Goal: Information Seeking & Learning: Compare options

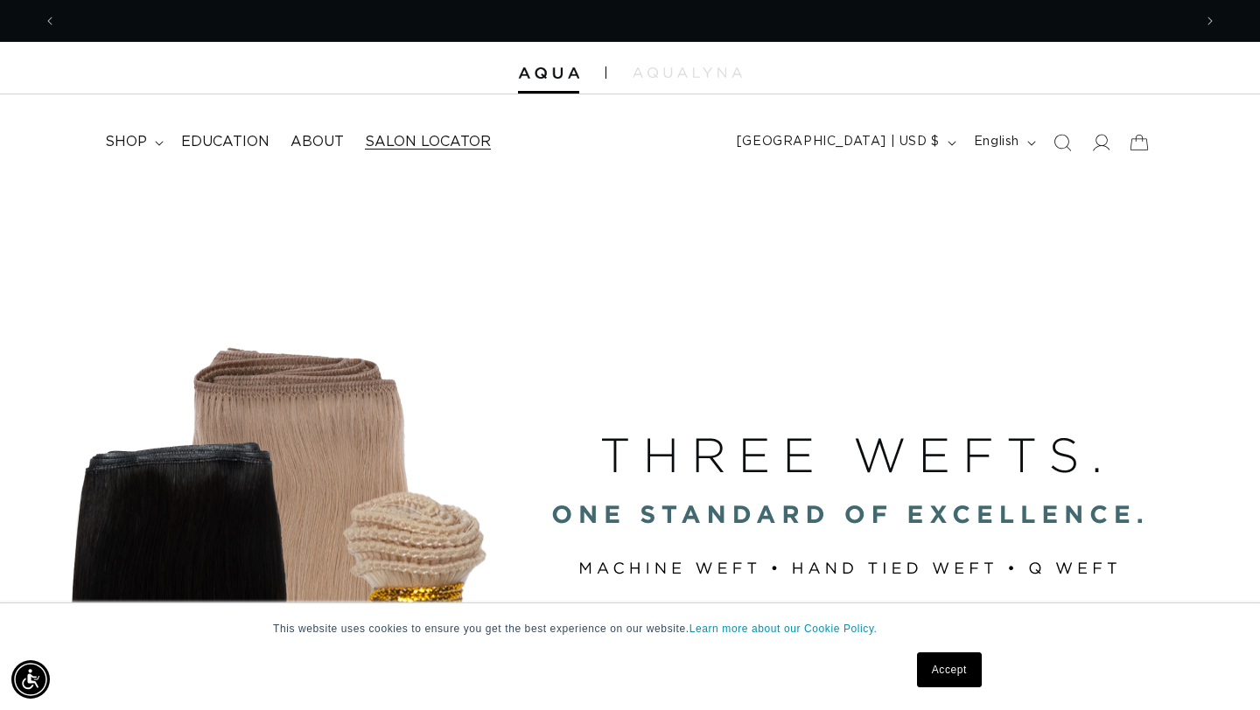
scroll to position [0, 2271]
click at [144, 133] on span "shop" at bounding box center [126, 142] width 42 height 18
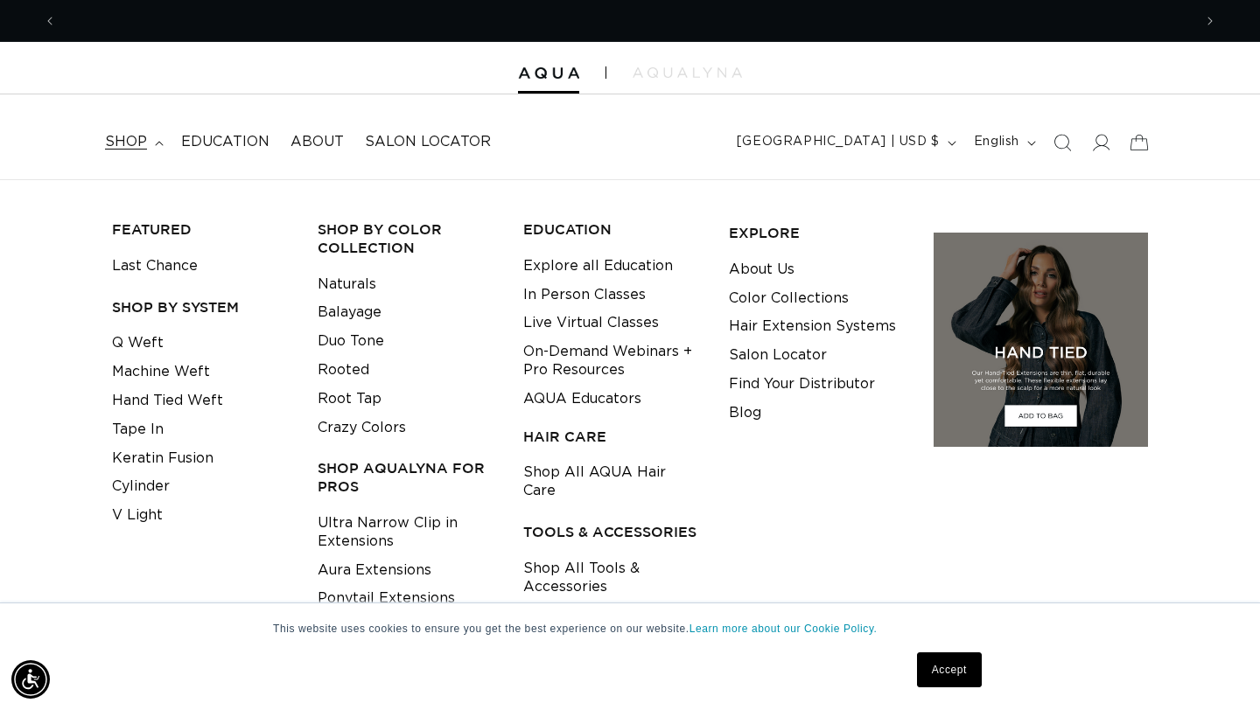
scroll to position [0, 1136]
click at [1065, 139] on icon "Search" at bounding box center [1062, 142] width 18 height 18
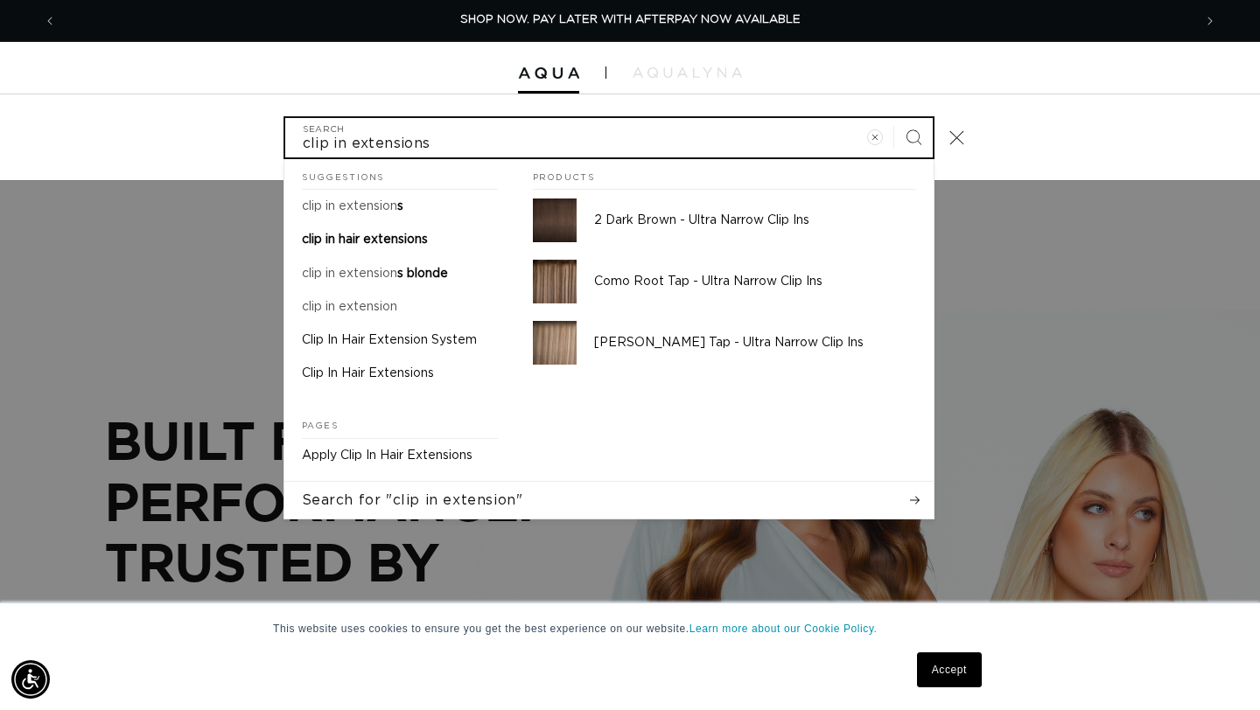
type input "clip in extensions"
click at [894, 118] on button "Search" at bounding box center [913, 137] width 38 height 38
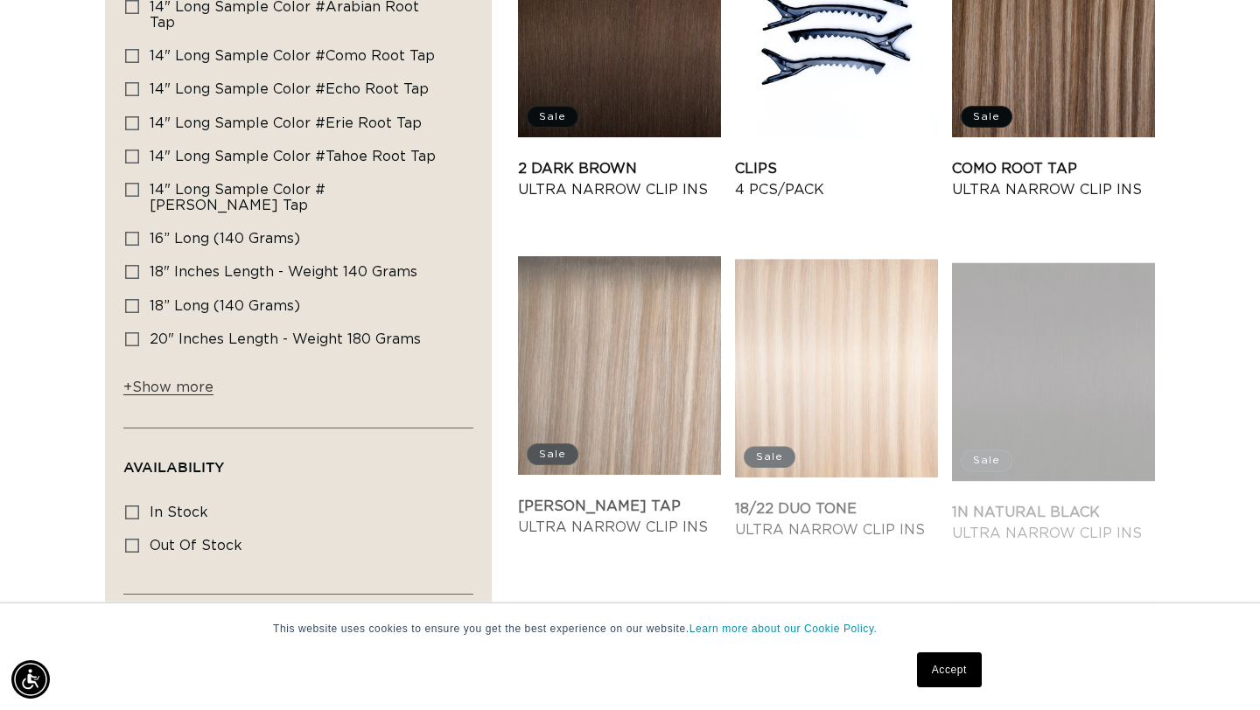
scroll to position [584, 0]
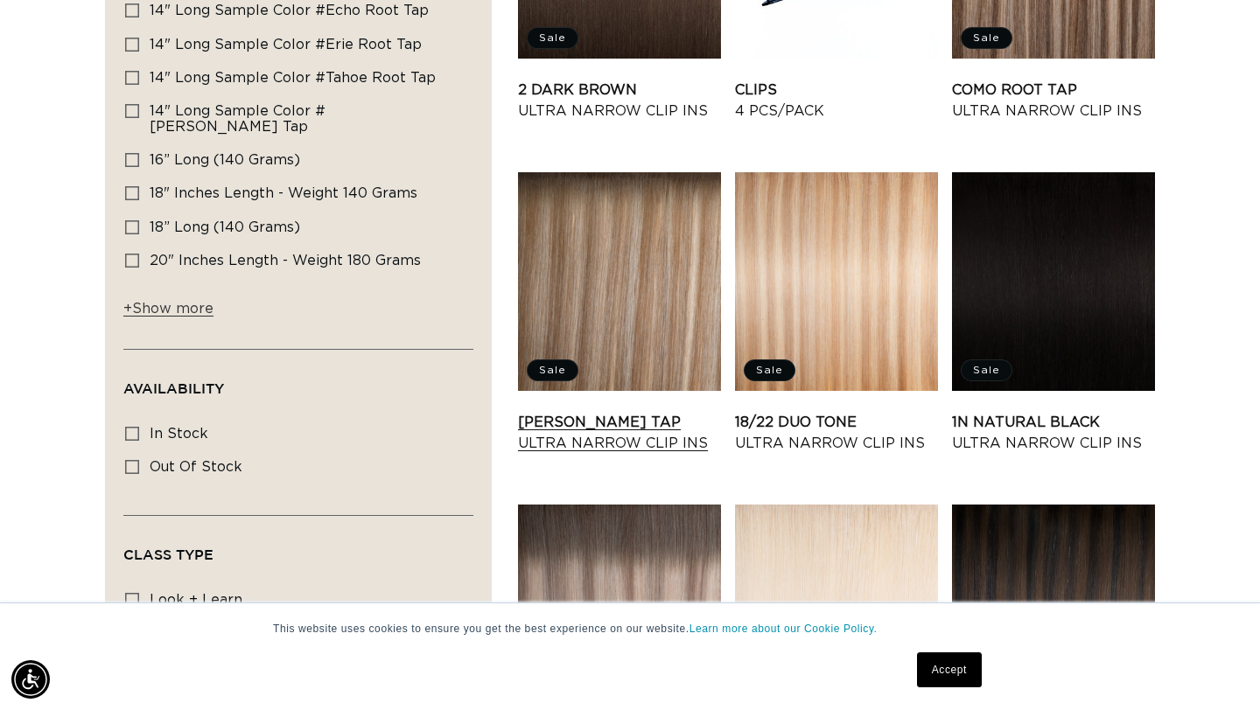
click at [654, 412] on link "Victoria Root Tap Ultra Narrow Clip Ins" at bounding box center [619, 433] width 203 height 42
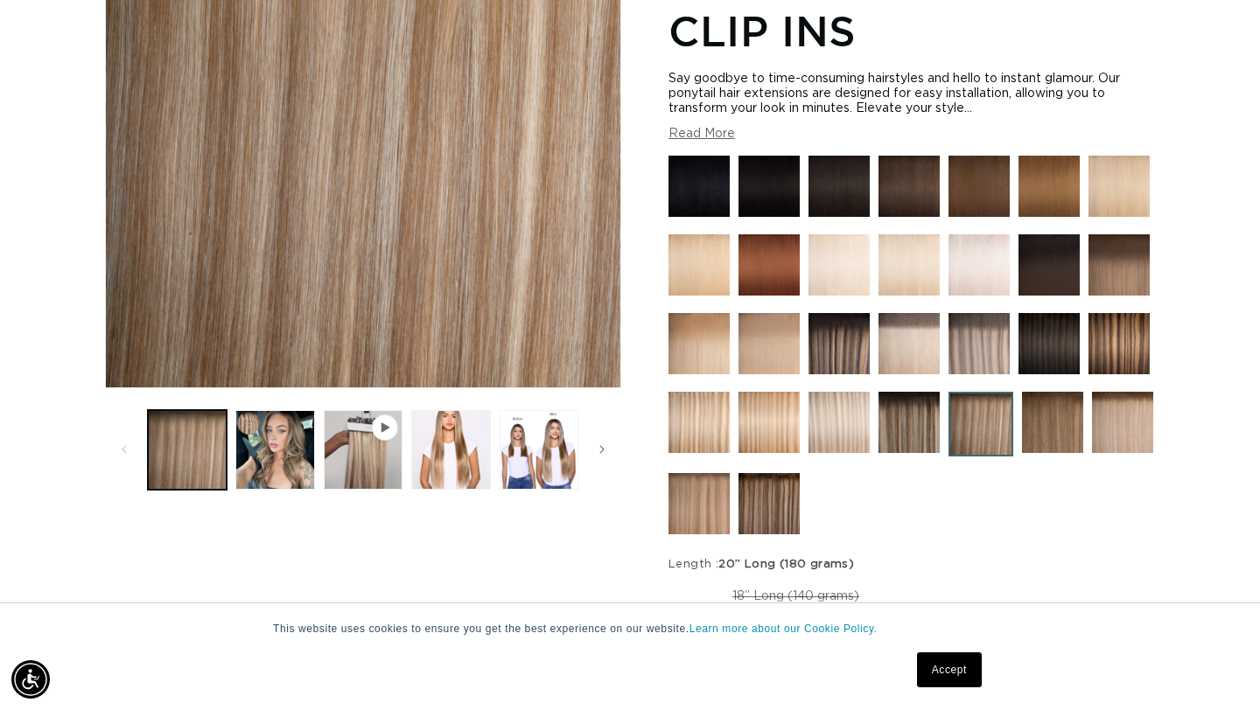
scroll to position [0, 2271]
click at [297, 442] on button "Load image 2 in gallery view" at bounding box center [274, 449] width 79 height 79
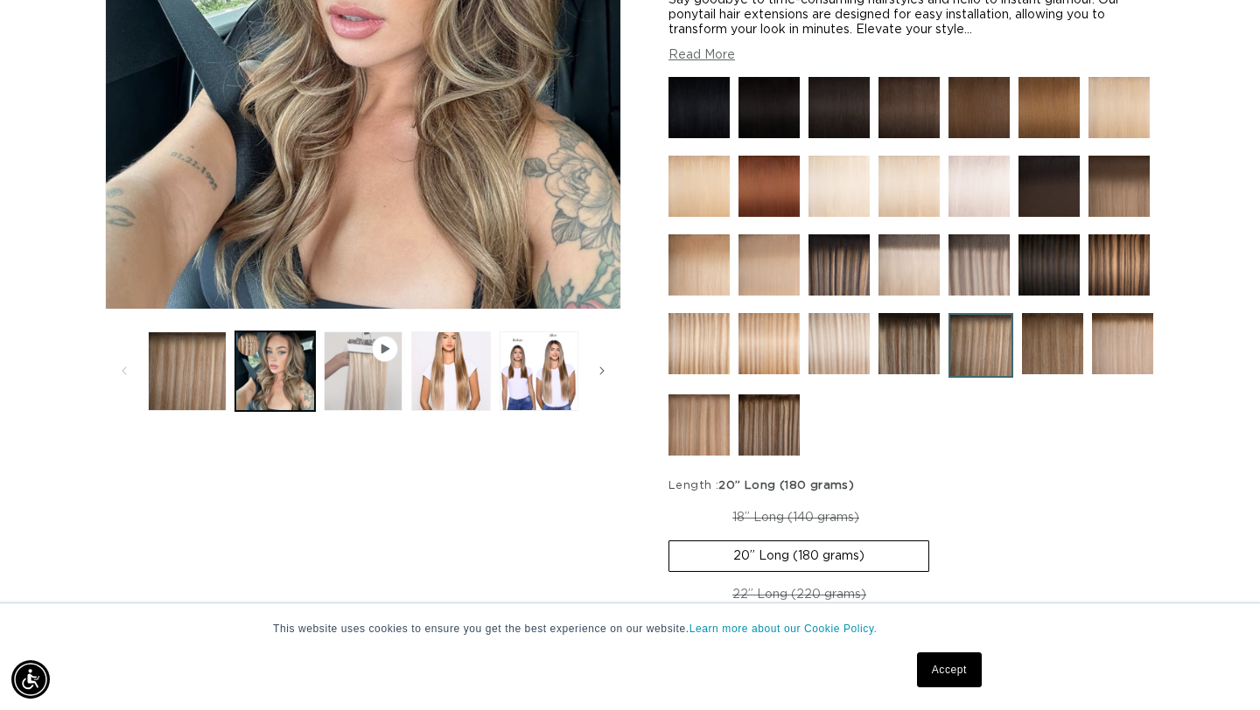
click at [358, 367] on button "Play video 1 in gallery view" at bounding box center [363, 371] width 79 height 79
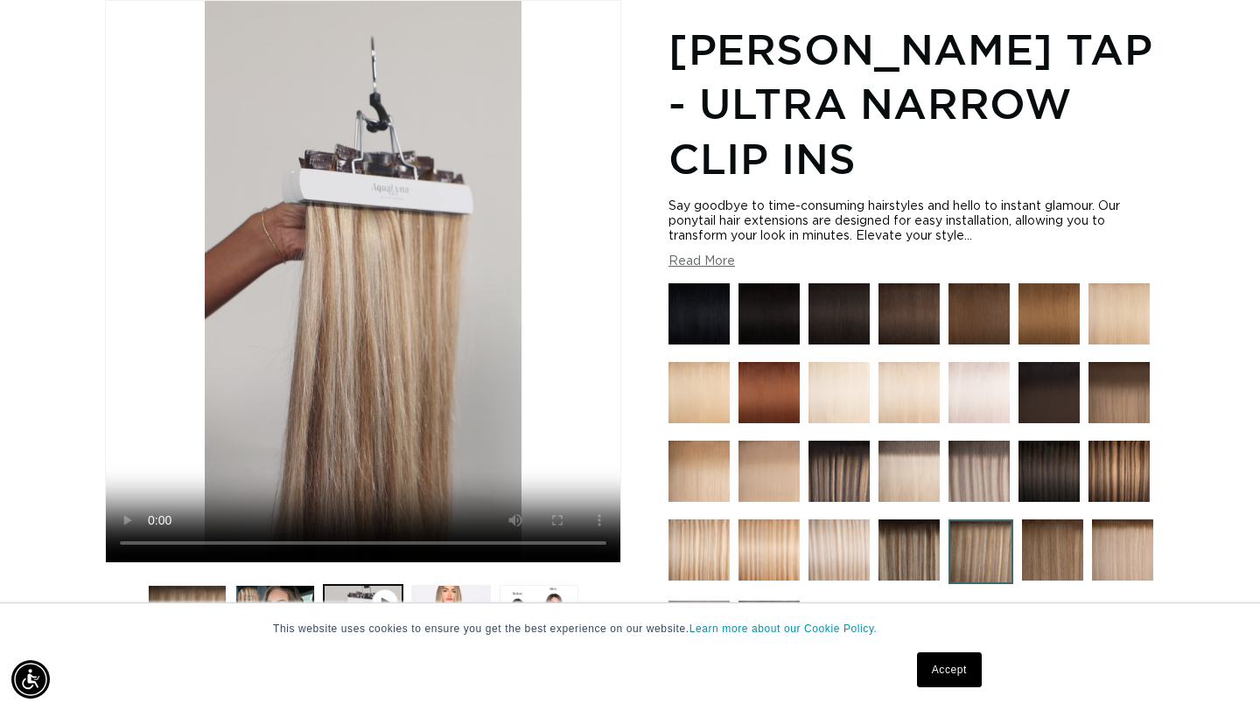
scroll to position [0, 0]
click at [1052, 542] on img at bounding box center [1052, 550] width 61 height 61
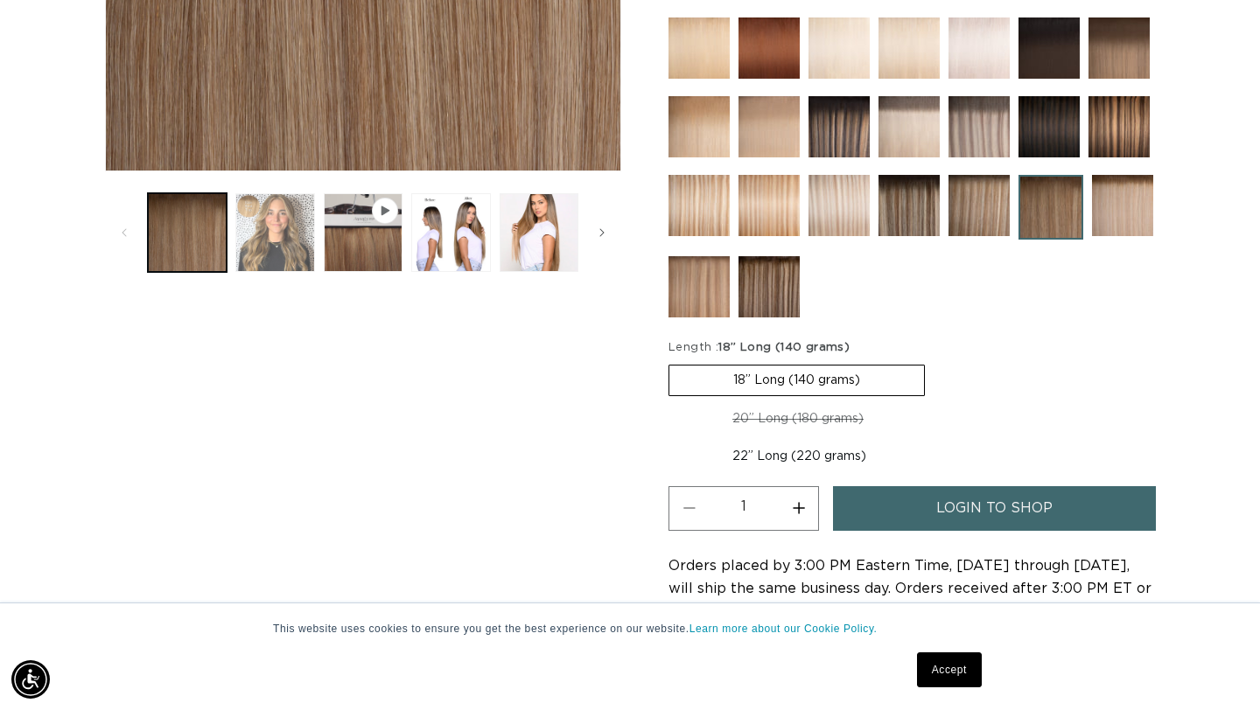
scroll to position [0, 1136]
click at [287, 237] on button "Load image 2 in gallery view" at bounding box center [274, 232] width 79 height 79
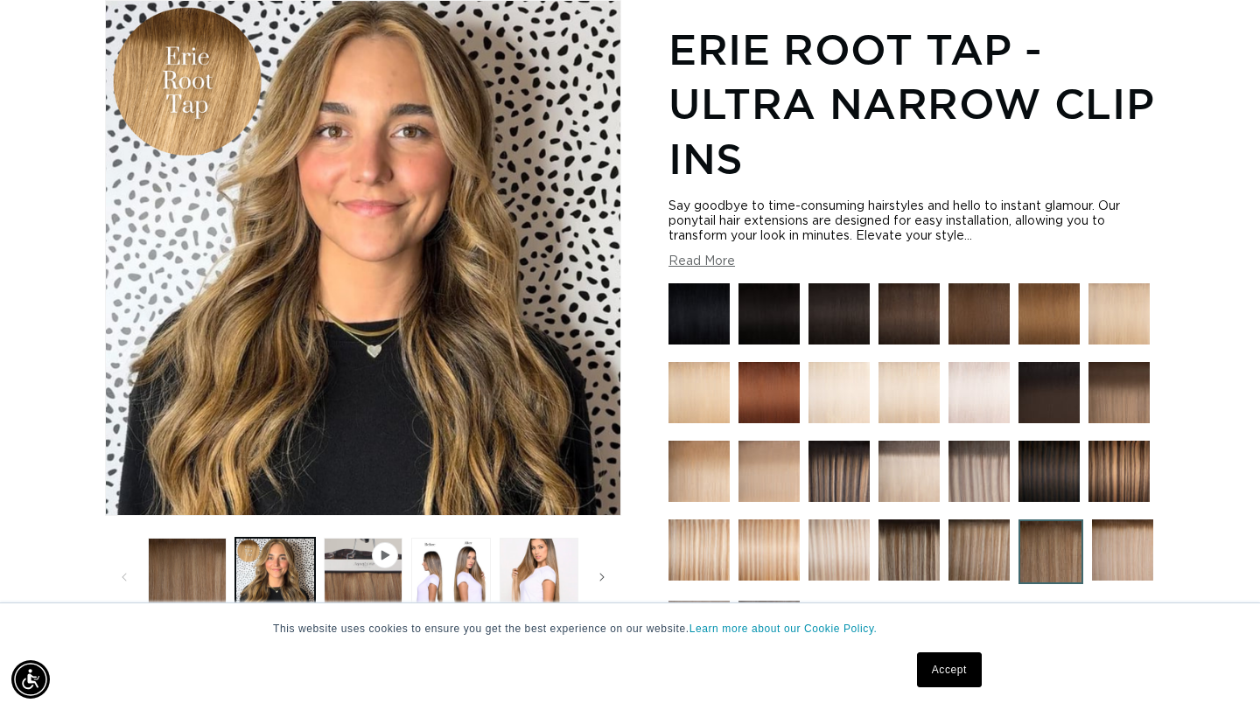
scroll to position [0, 2271]
click at [990, 548] on img at bounding box center [978, 550] width 61 height 61
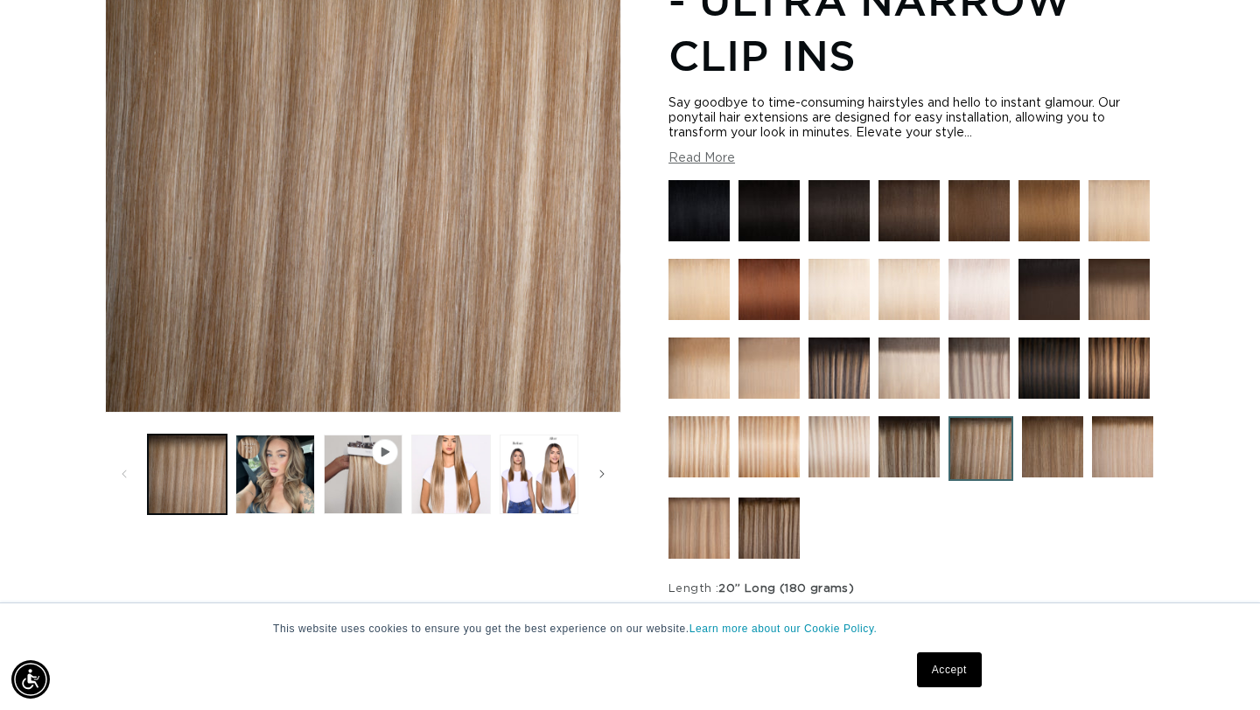
scroll to position [0, 1136]
click at [850, 442] on img at bounding box center [838, 446] width 61 height 61
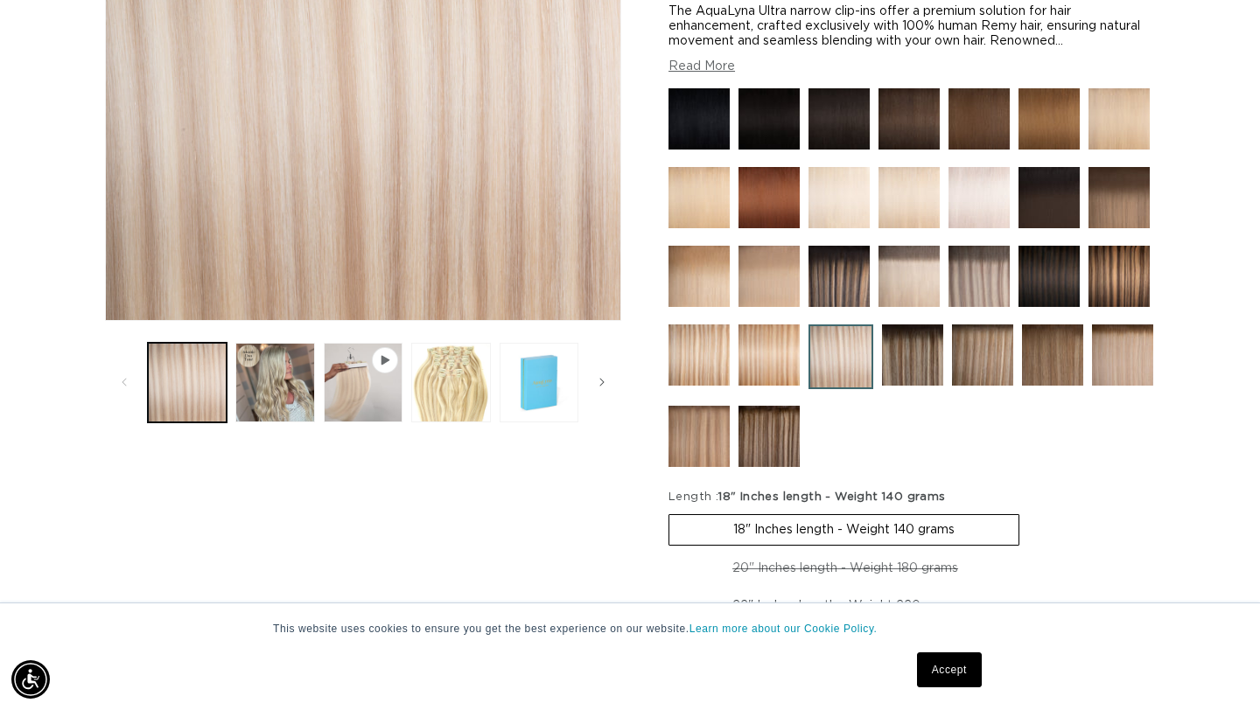
scroll to position [437, 0]
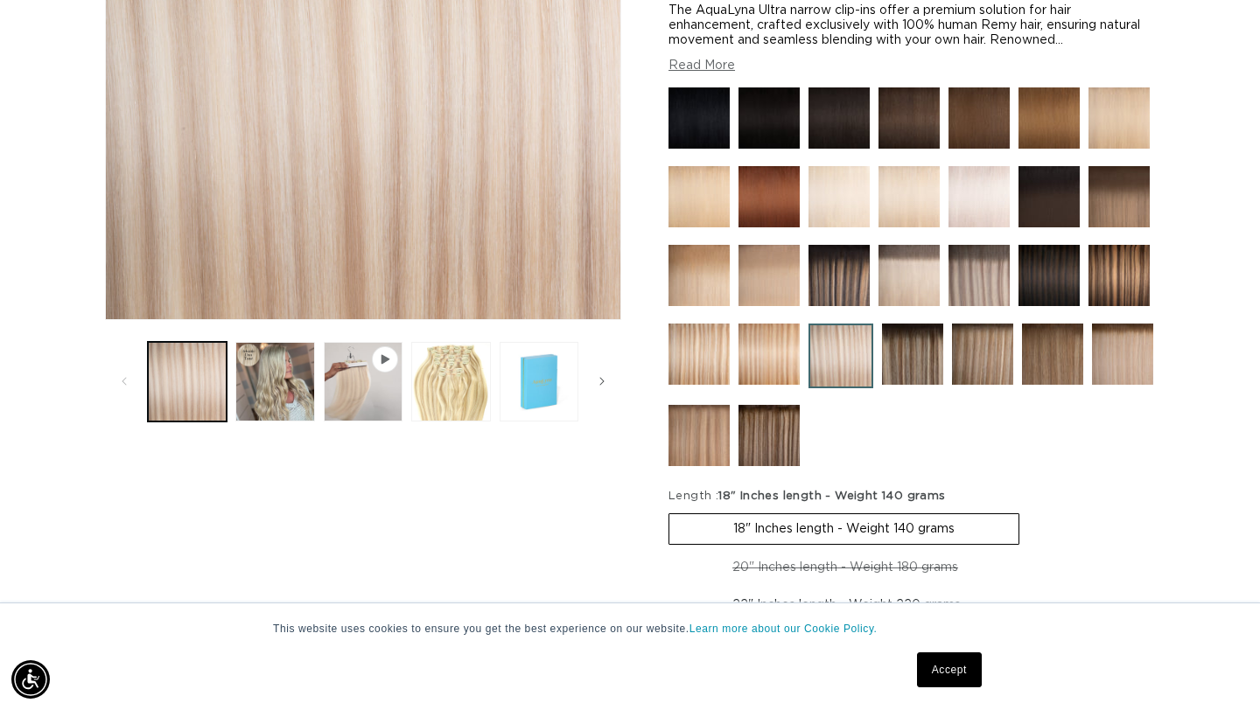
click at [779, 356] on img at bounding box center [768, 354] width 61 height 61
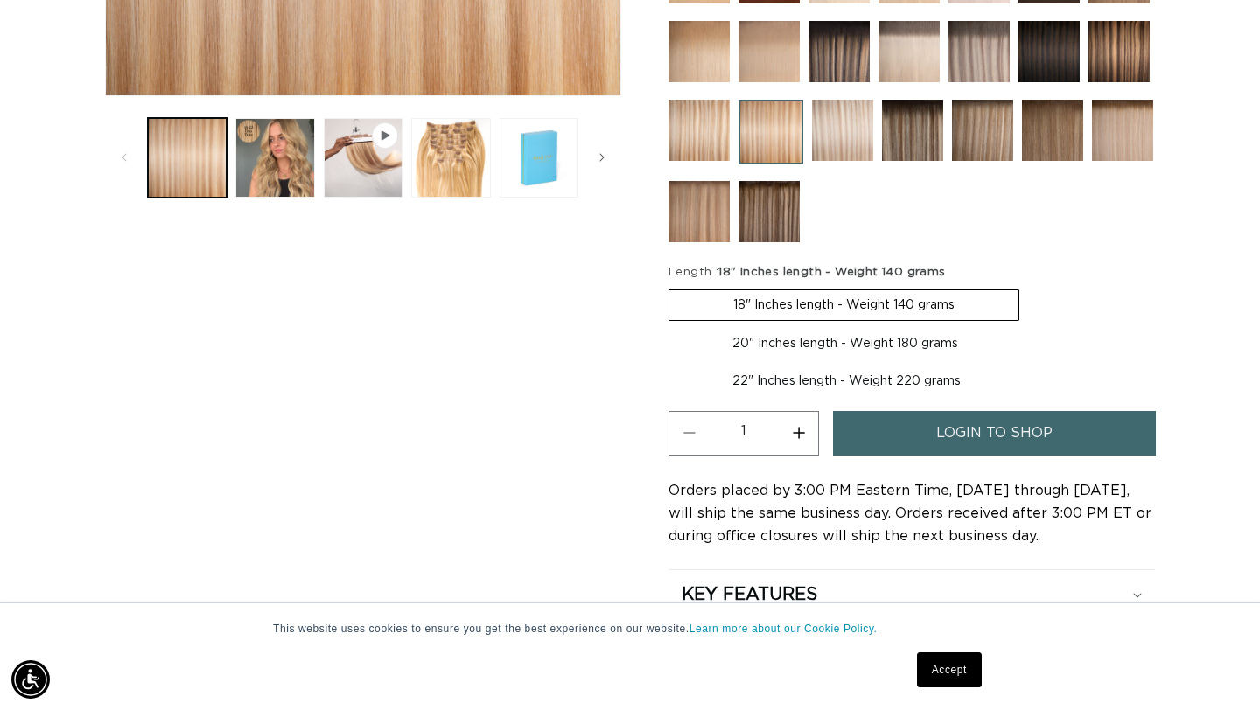
scroll to position [657, 0]
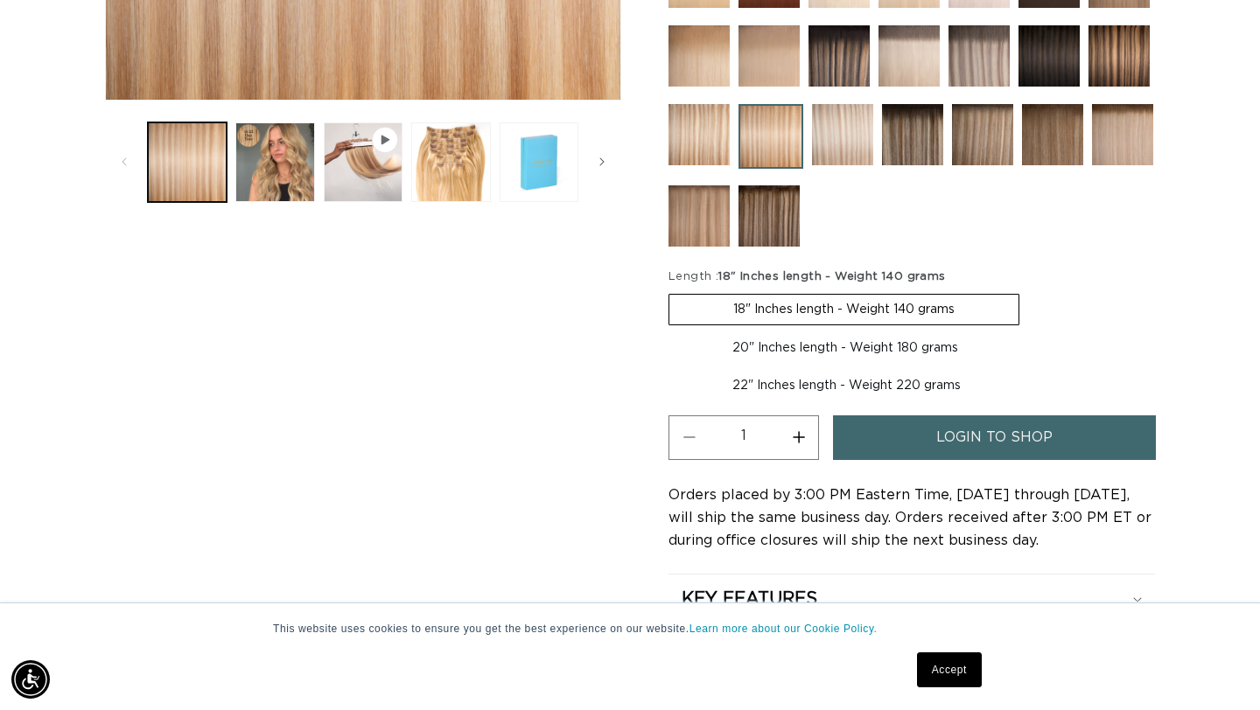
click at [699, 140] on img at bounding box center [698, 134] width 61 height 61
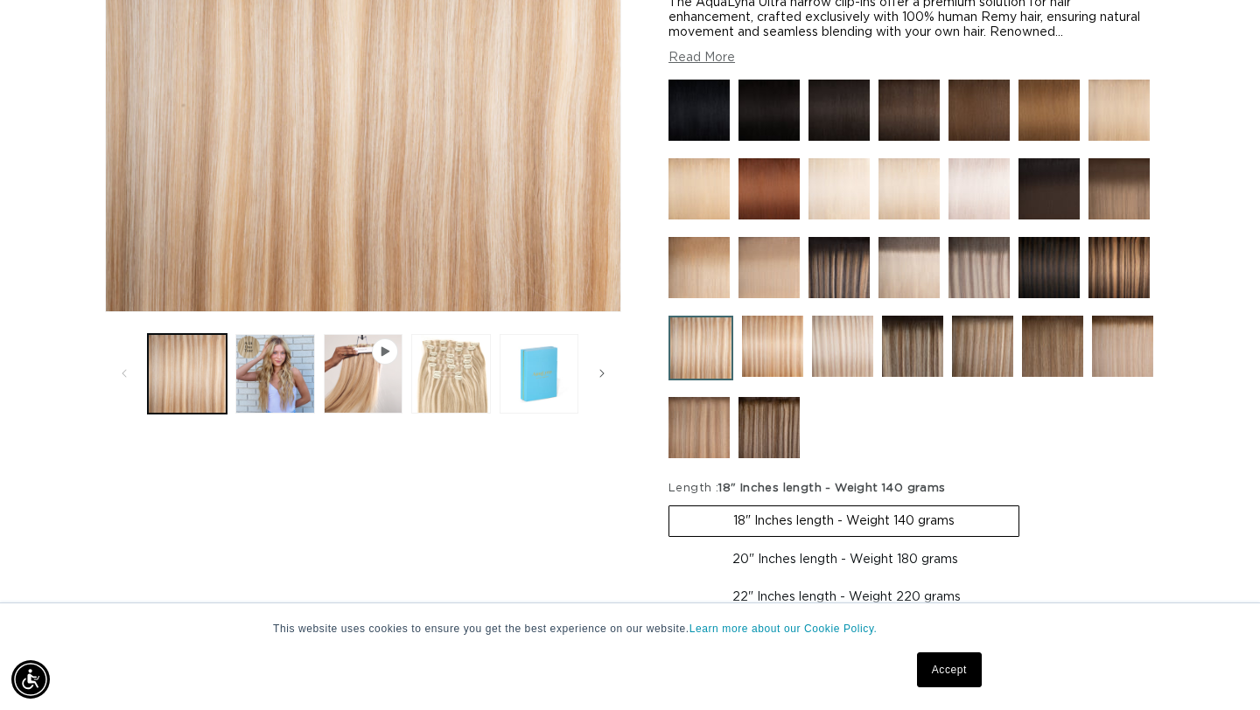
scroll to position [0, 1136]
click at [713, 418] on img at bounding box center [698, 427] width 61 height 61
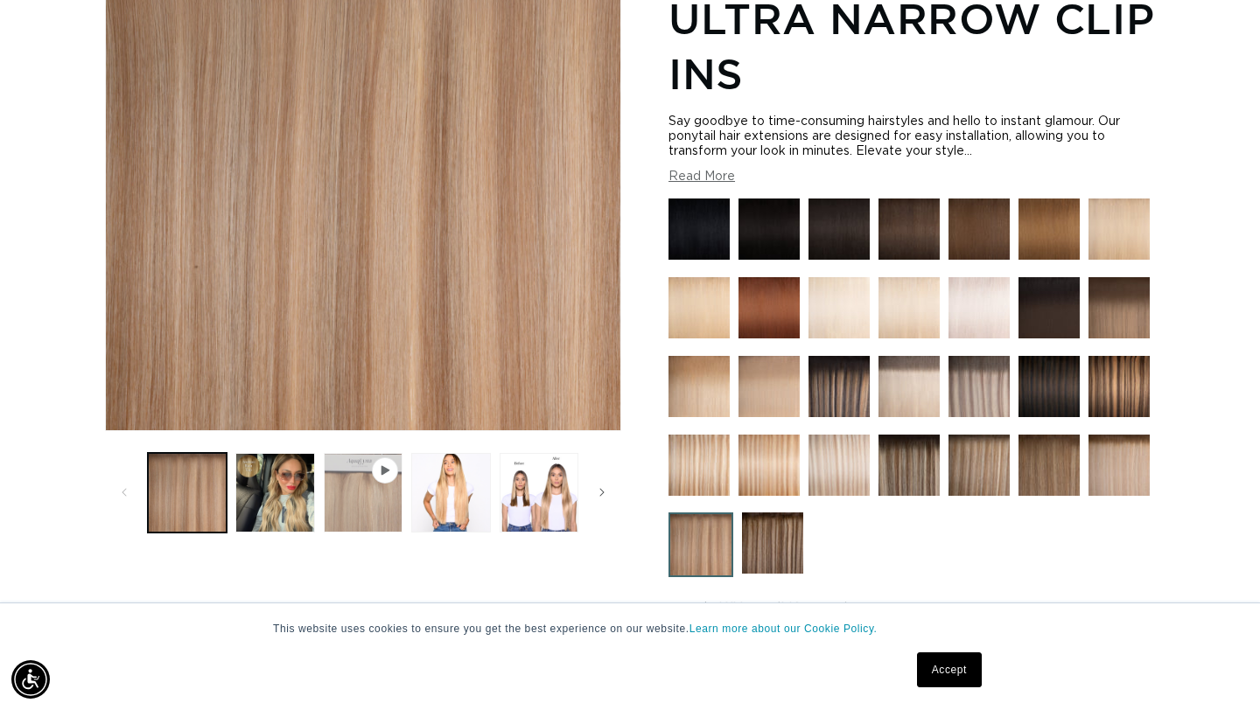
scroll to position [0, 1136]
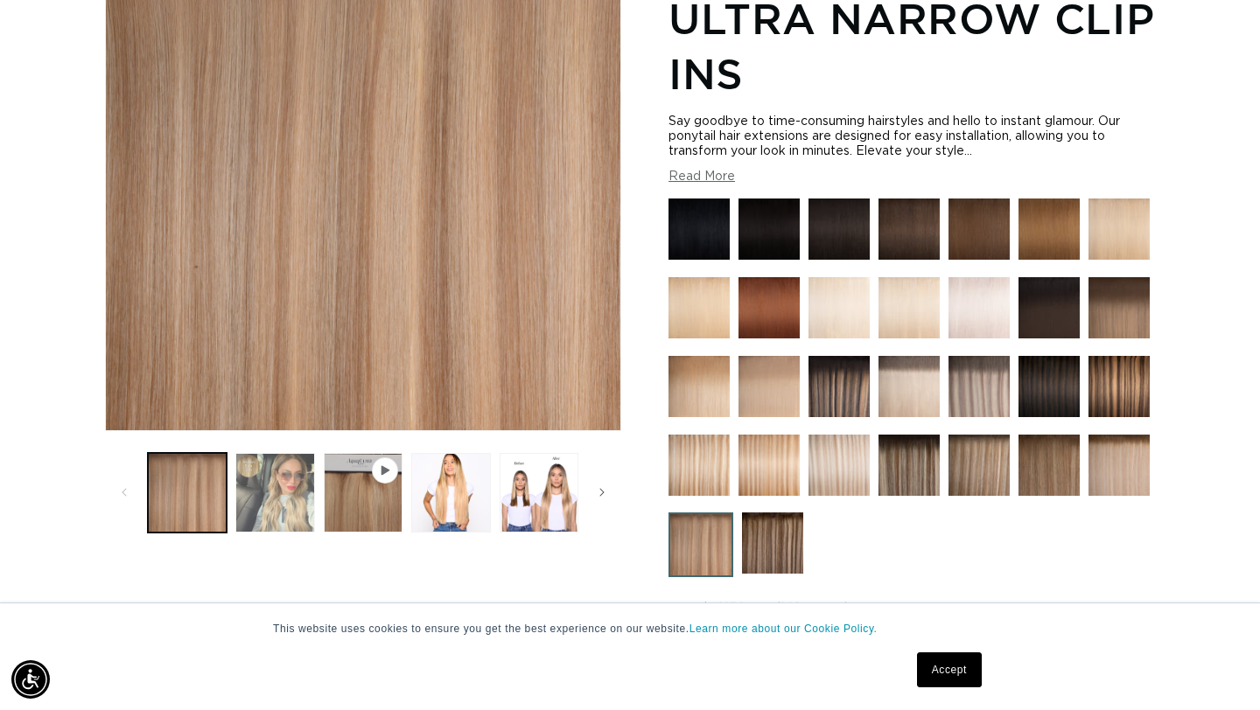
click at [295, 500] on button "Load image 2 in gallery view" at bounding box center [274, 492] width 79 height 79
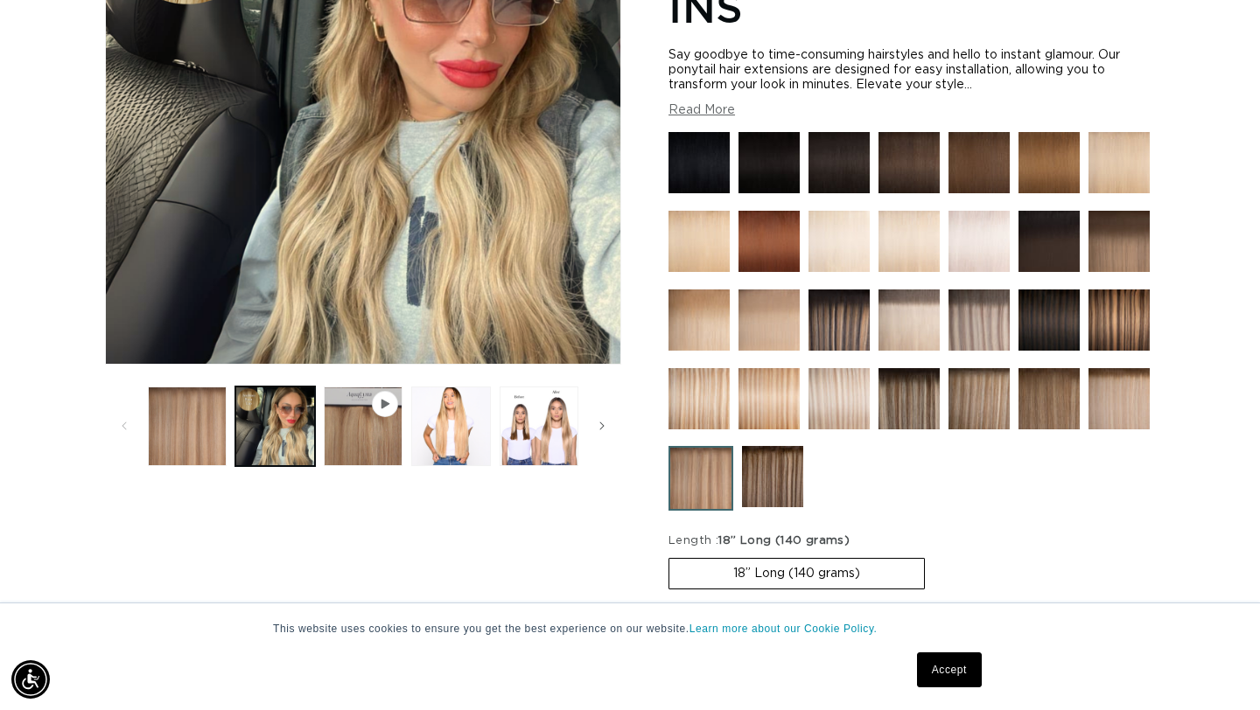
click at [773, 467] on img at bounding box center [772, 476] width 61 height 61
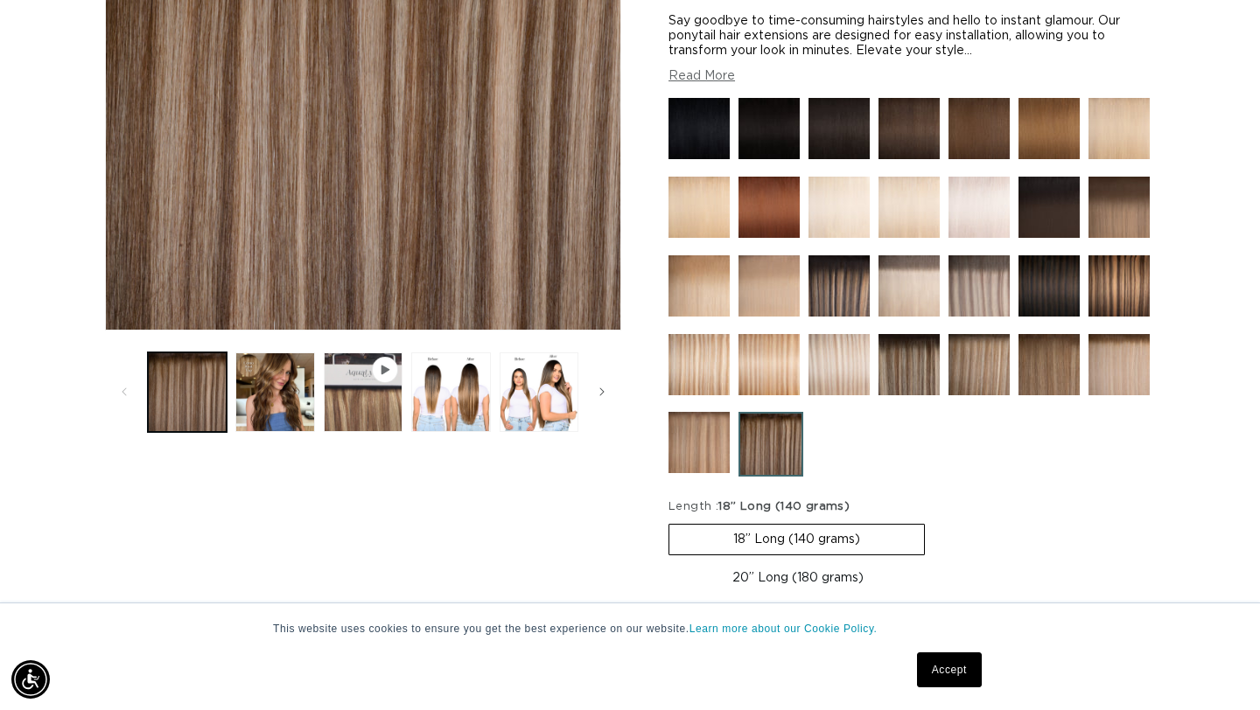
scroll to position [0, 1136]
click at [691, 357] on img at bounding box center [698, 364] width 61 height 61
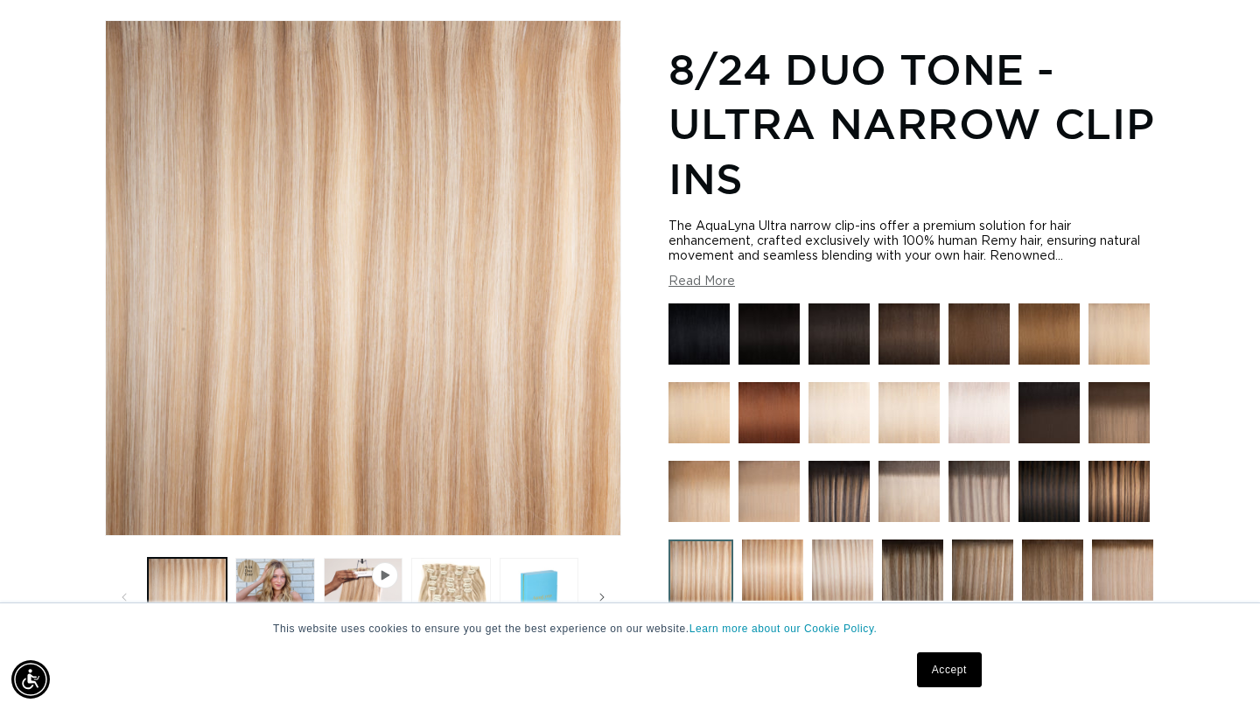
scroll to position [224, 0]
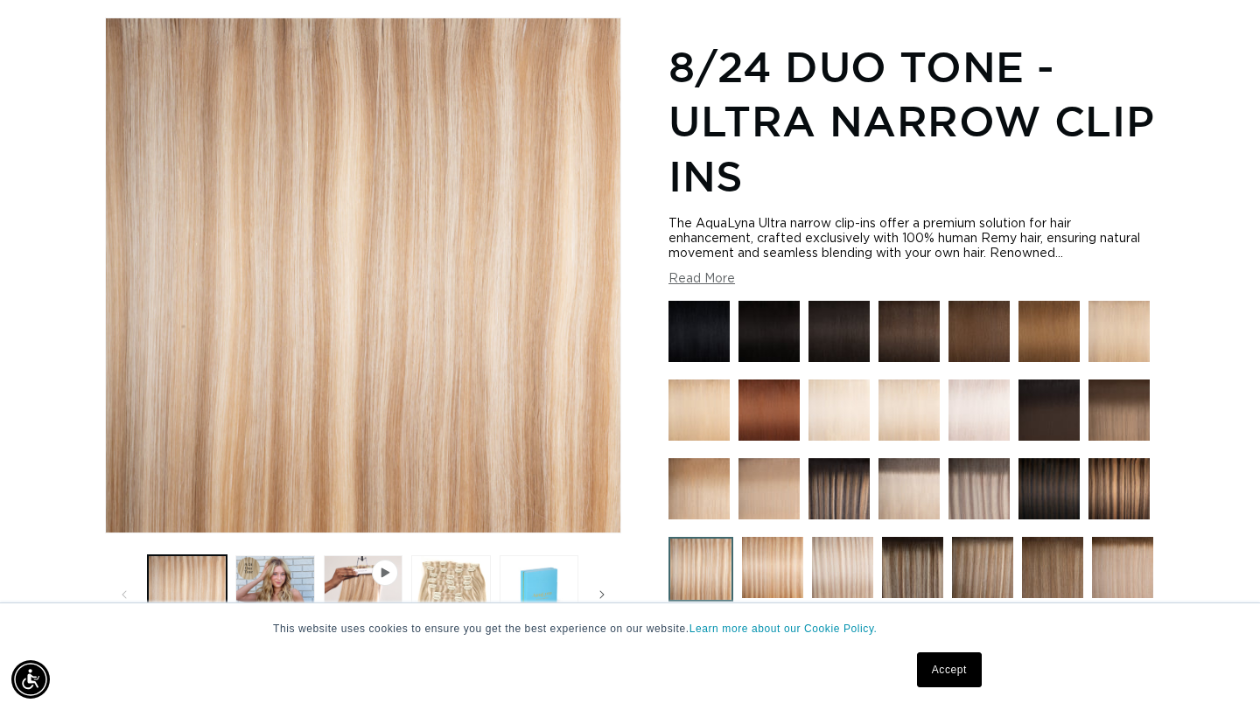
click at [704, 481] on img at bounding box center [698, 488] width 61 height 61
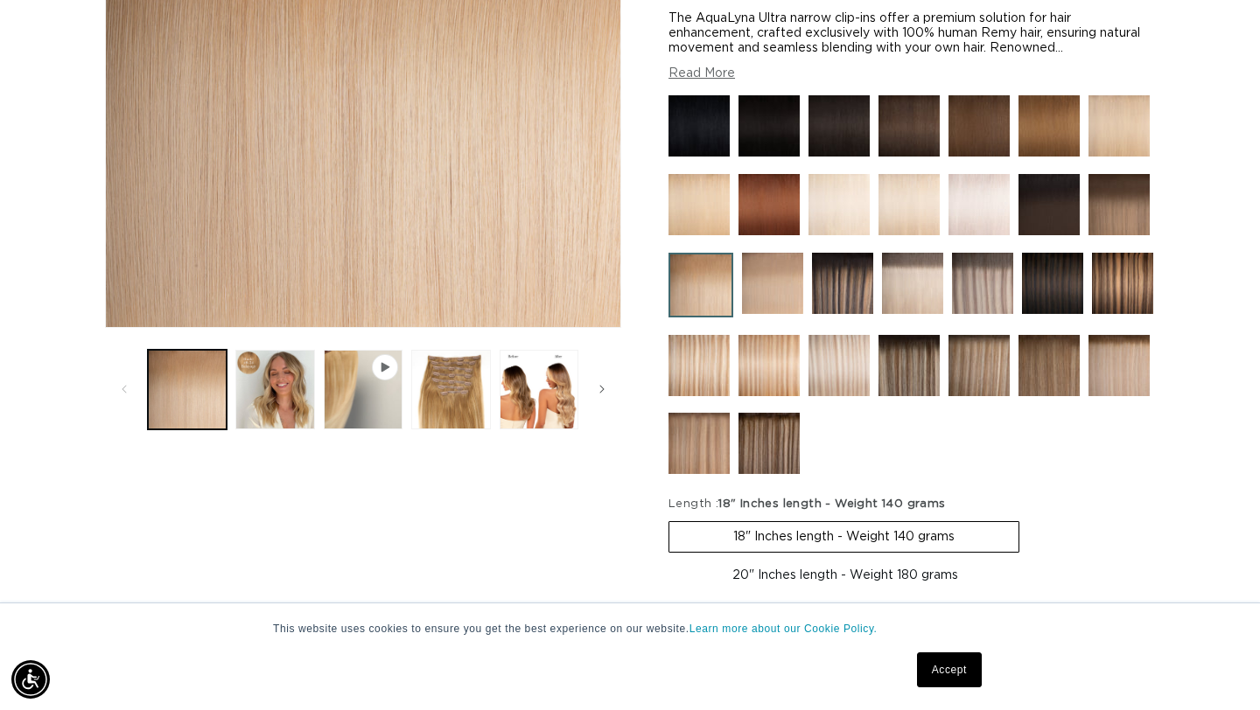
scroll to position [433, 0]
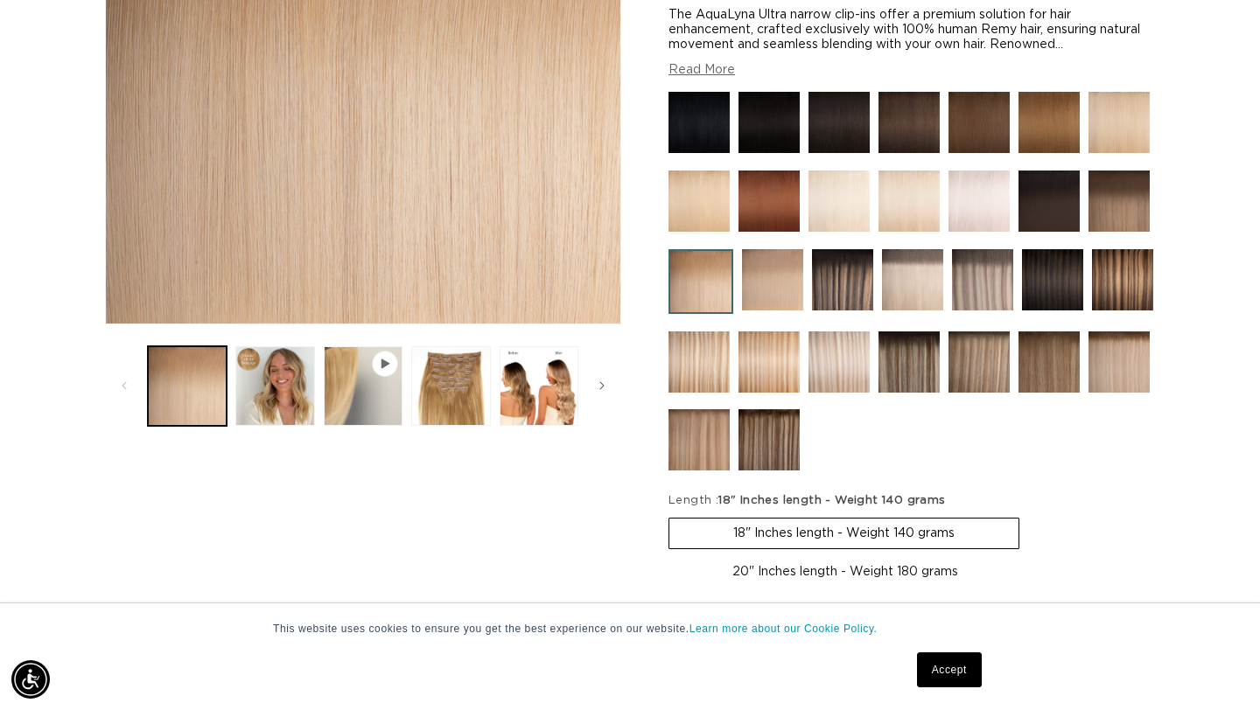
click at [755, 297] on img at bounding box center [772, 279] width 61 height 61
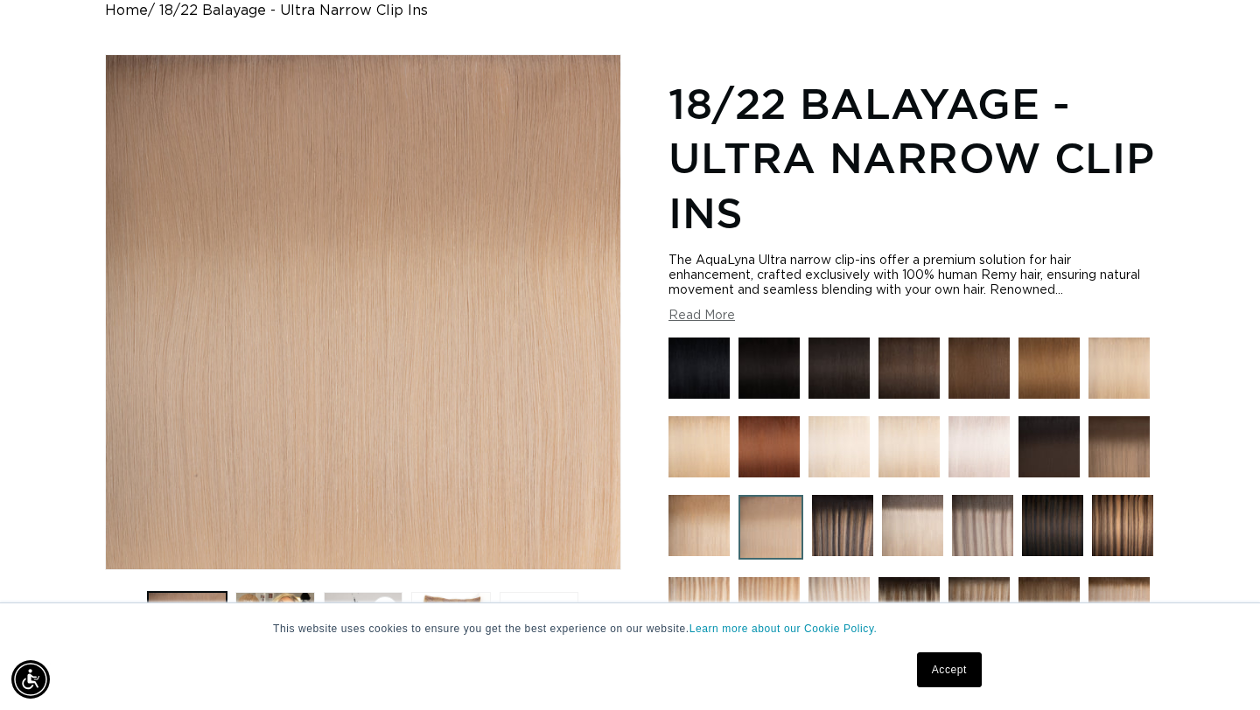
scroll to position [248, 0]
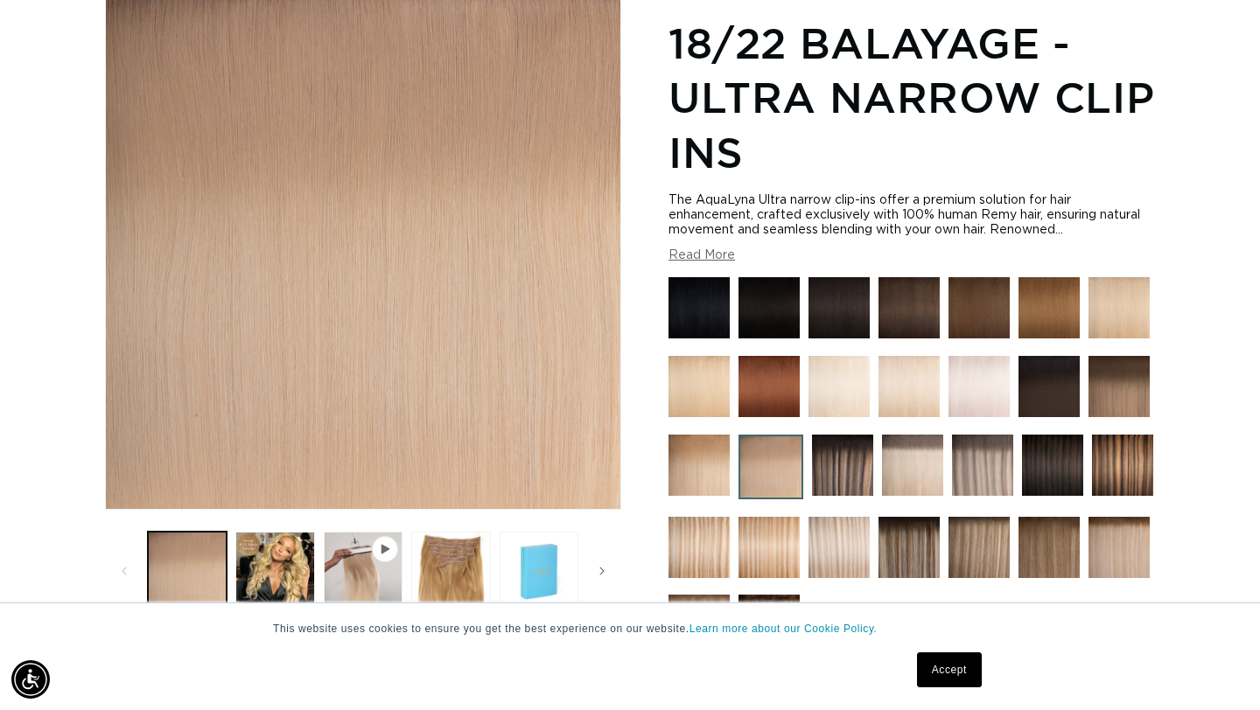
click at [759, 547] on img at bounding box center [768, 547] width 61 height 61
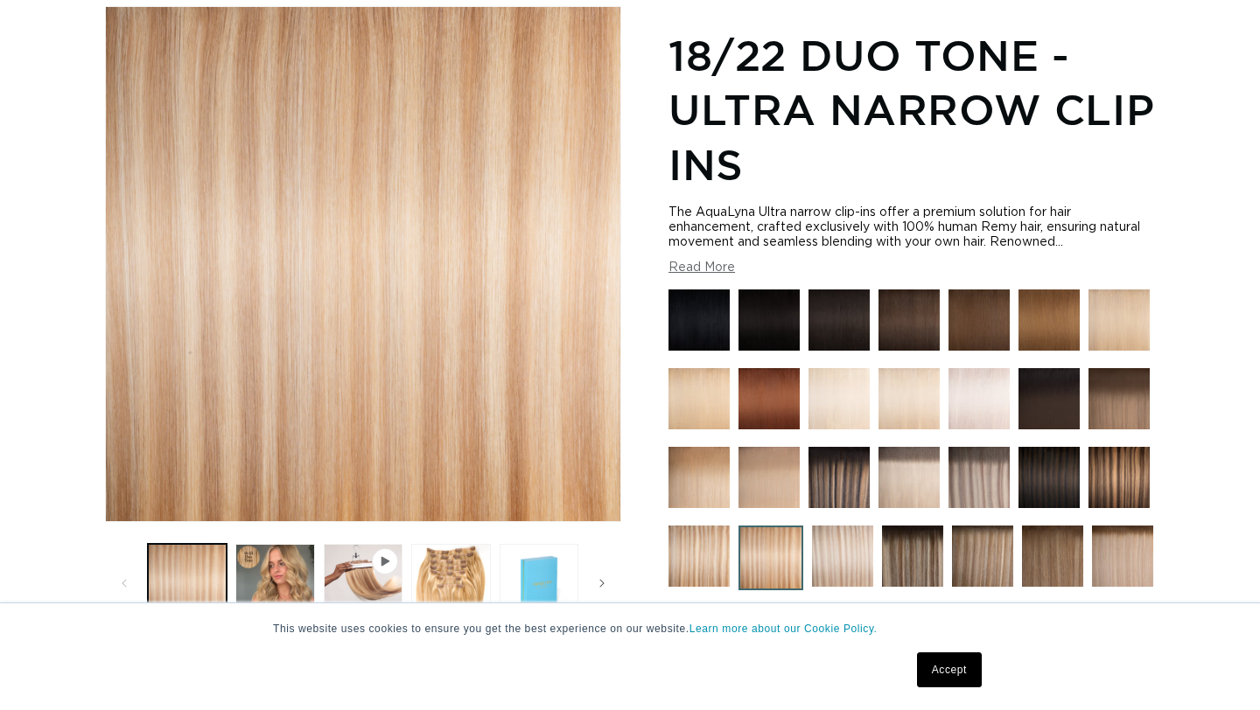
scroll to position [236, 0]
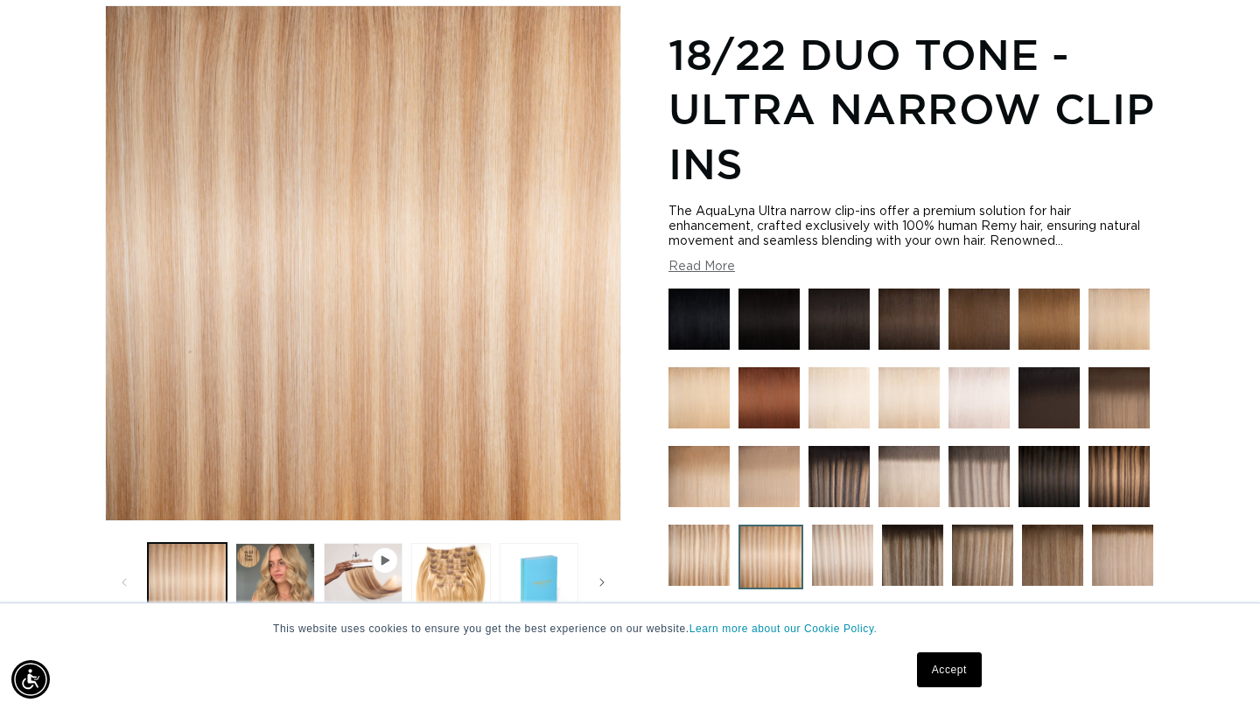
click at [965, 554] on img at bounding box center [982, 555] width 61 height 61
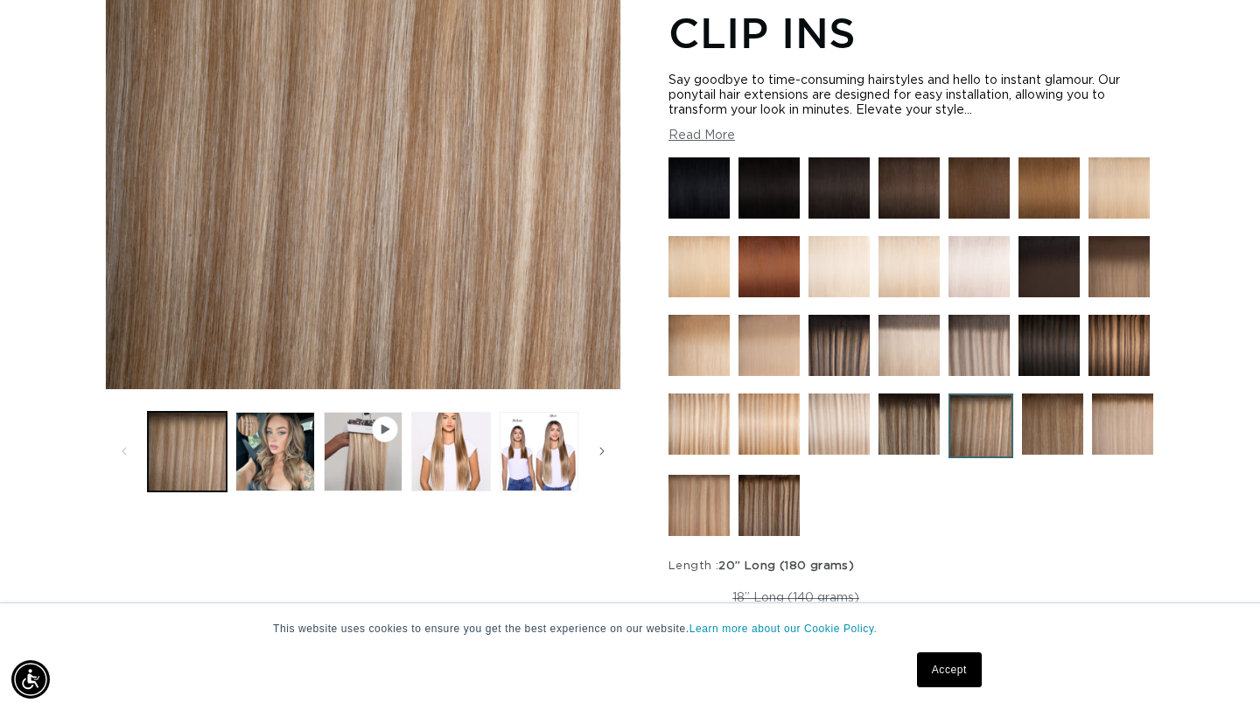
scroll to position [0, 1136]
click at [1046, 420] on img at bounding box center [1052, 424] width 61 height 61
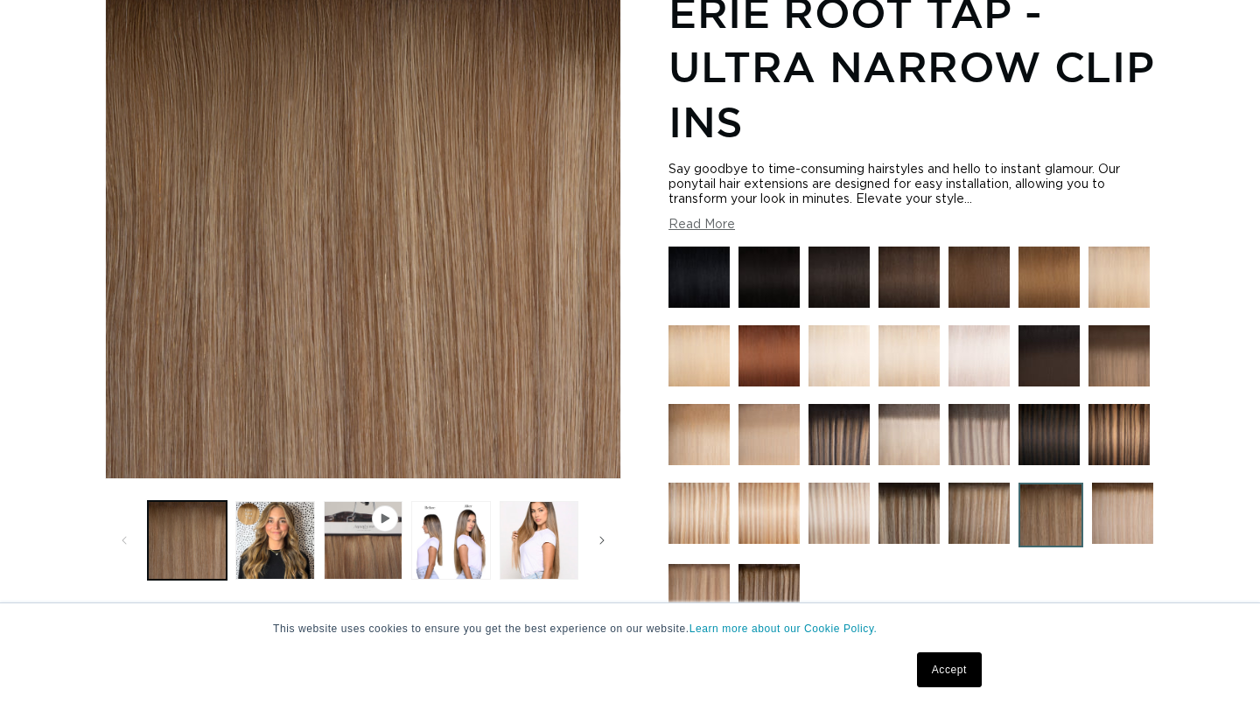
scroll to position [284, 0]
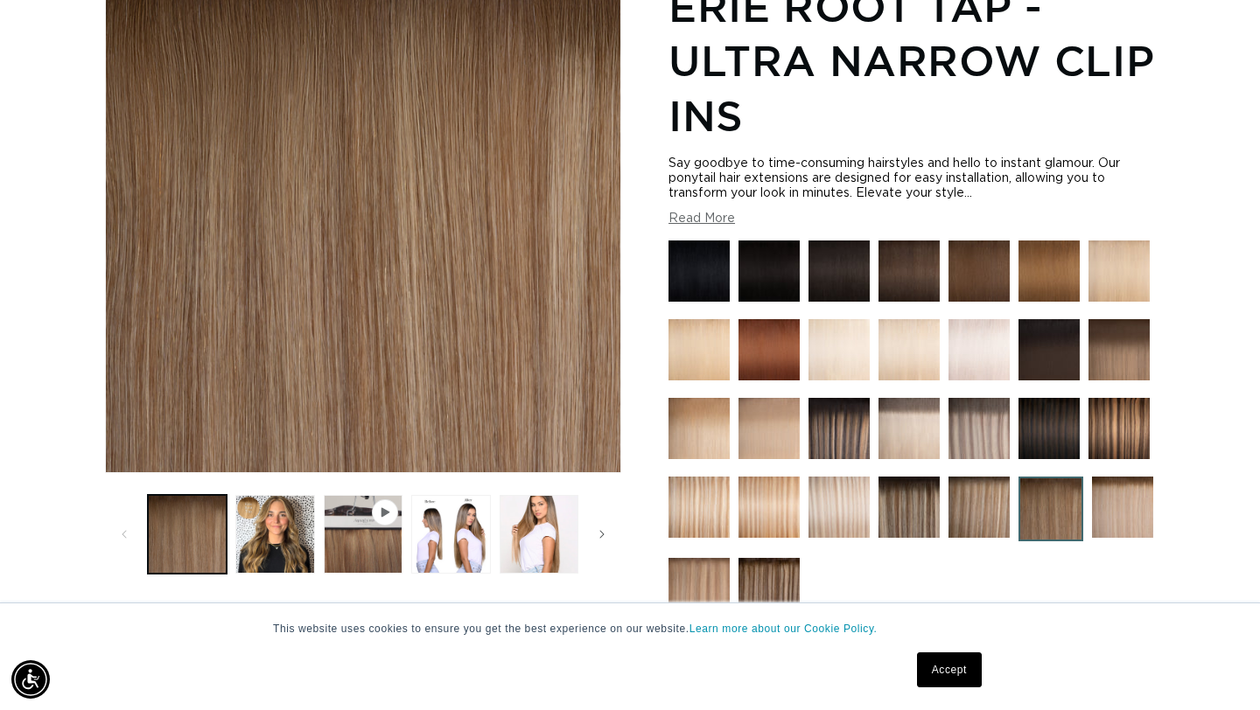
click at [829, 510] on img at bounding box center [838, 507] width 61 height 61
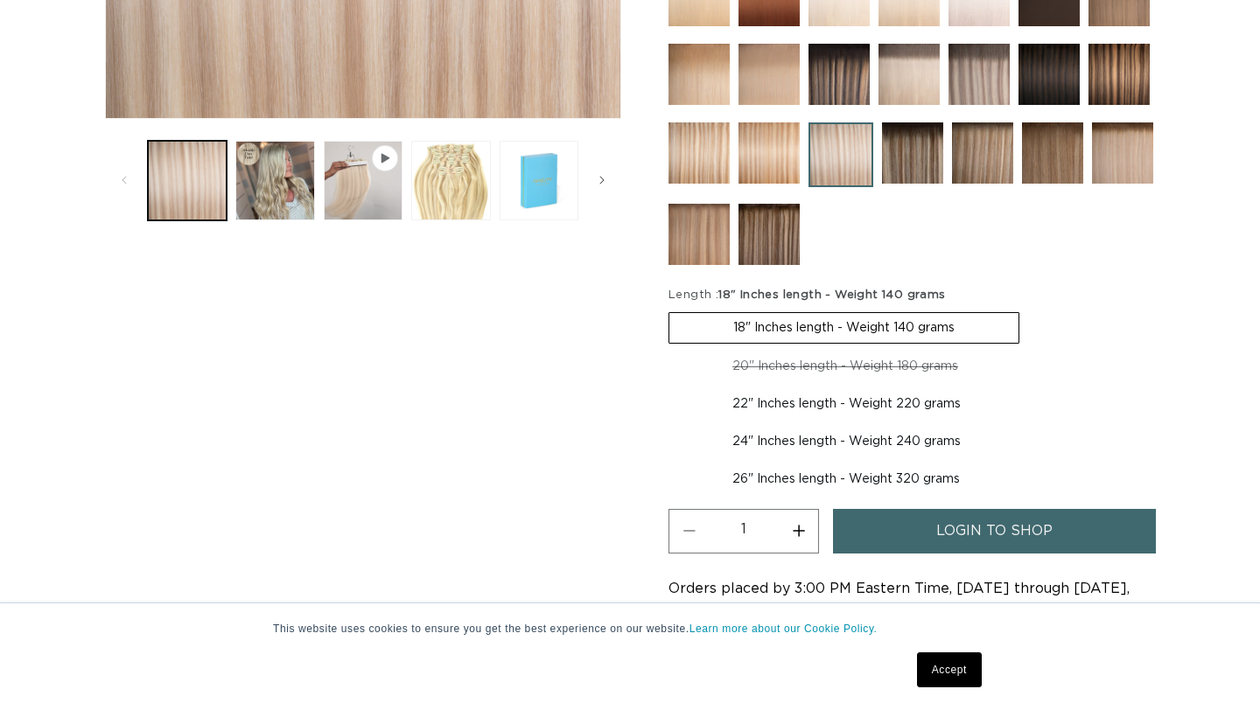
scroll to position [705, 0]
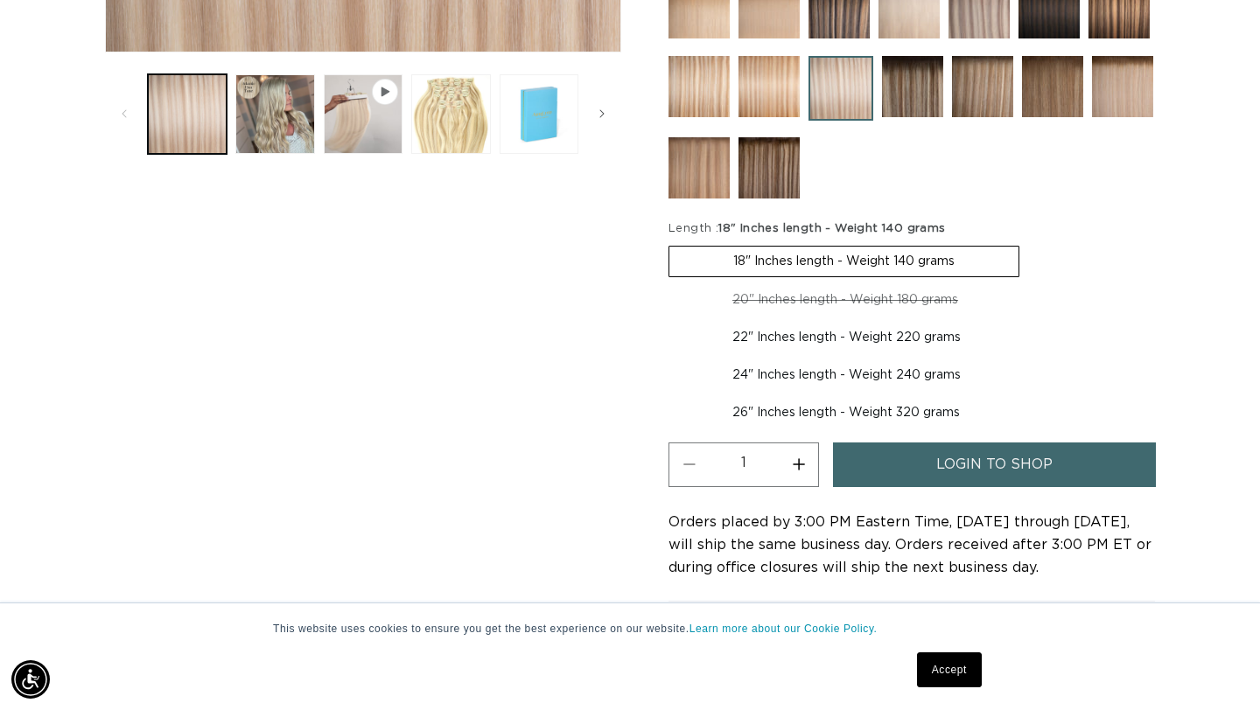
click at [759, 96] on img at bounding box center [768, 86] width 61 height 61
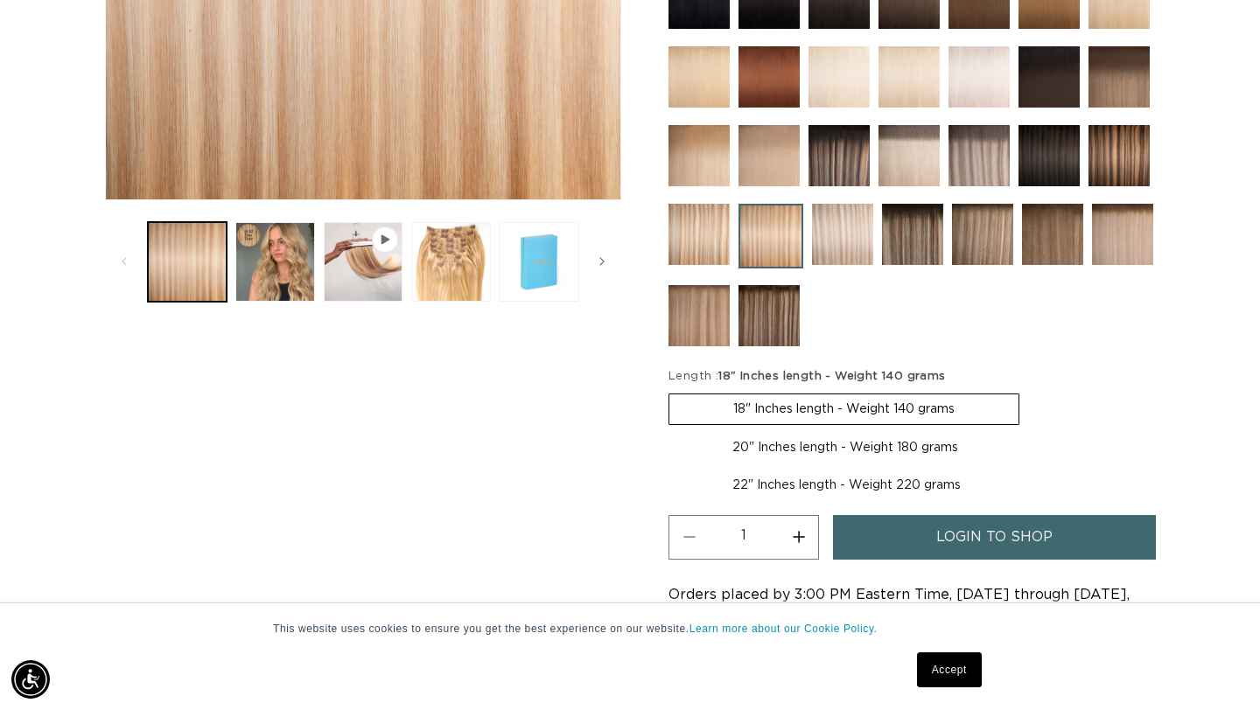
scroll to position [560, 0]
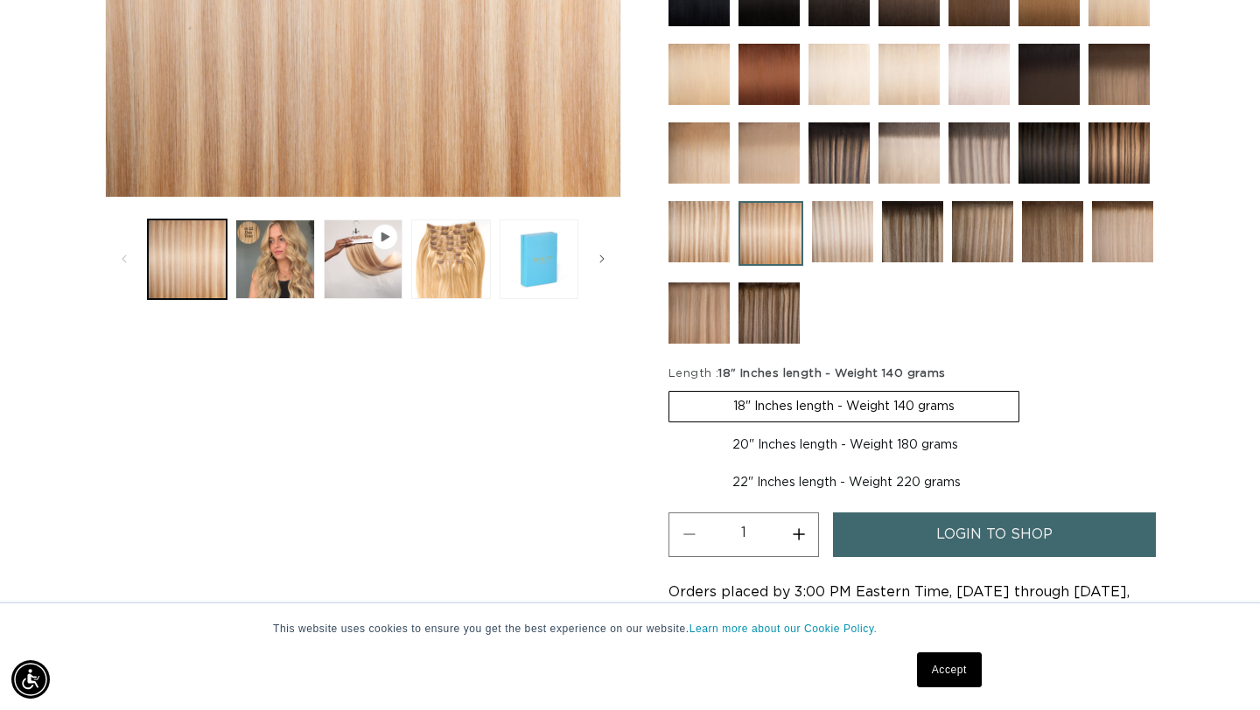
click at [708, 304] on img at bounding box center [698, 313] width 61 height 61
